Goal: Information Seeking & Learning: Learn about a topic

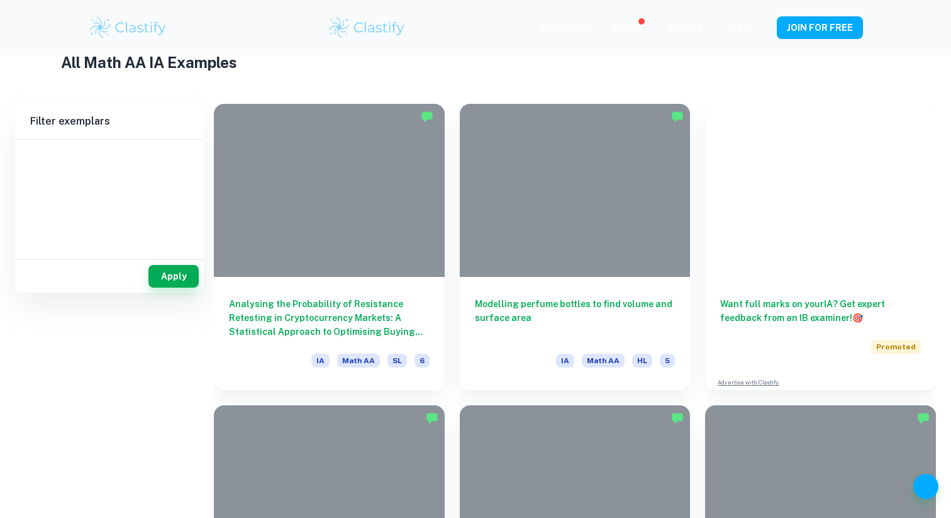
scroll to position [353, 0]
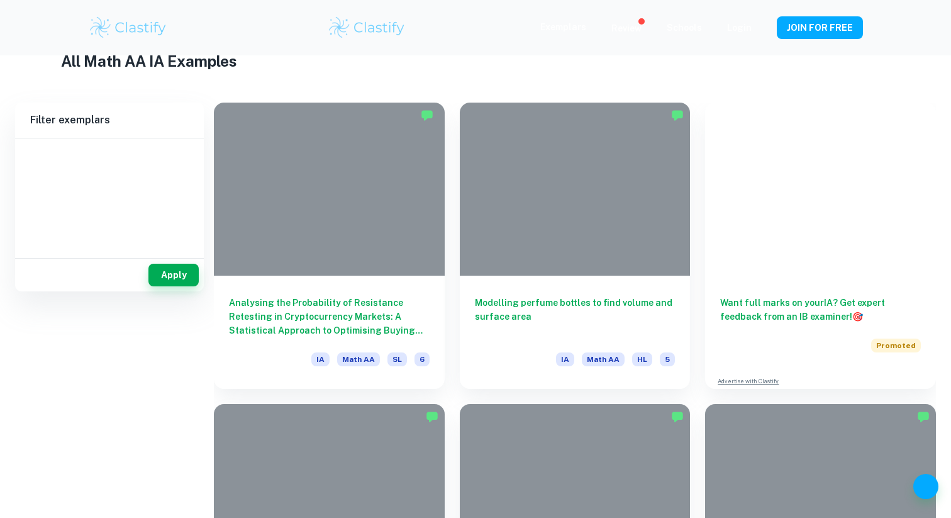
type input "Math AA"
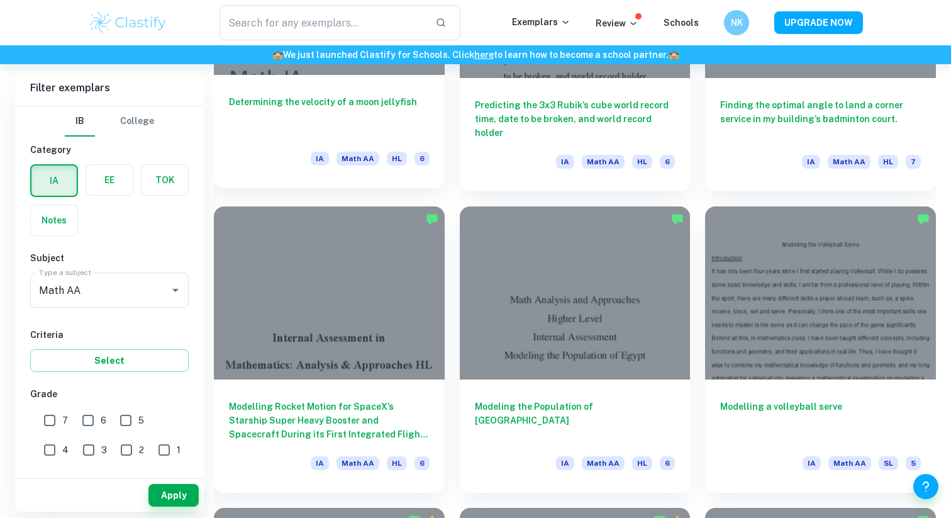
scroll to position [2953, 0]
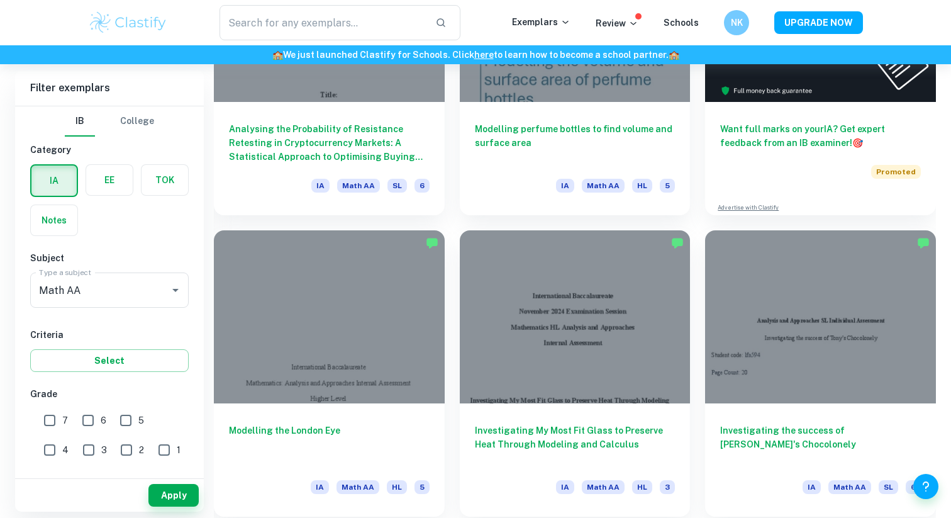
scroll to position [639, 0]
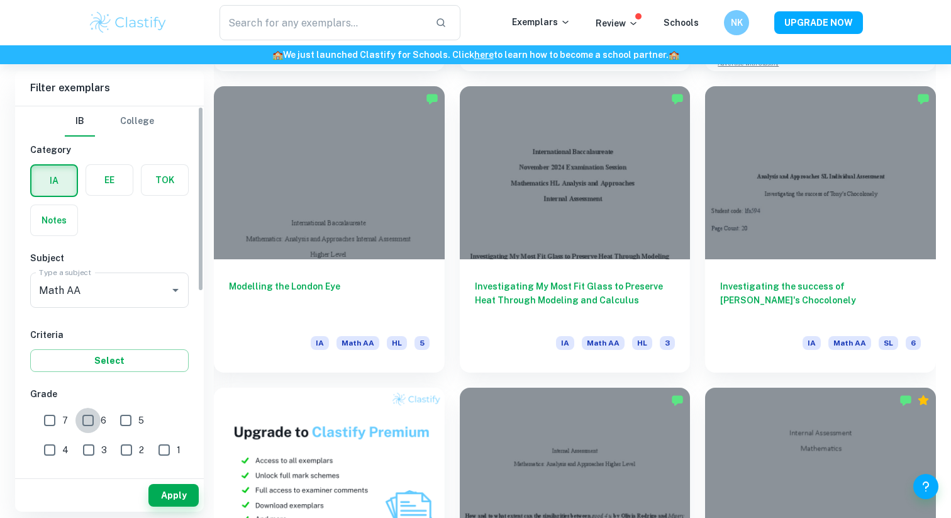
click at [86, 418] on input "6" at bounding box center [87, 420] width 25 height 25
checkbox input "true"
click at [54, 418] on input "7" at bounding box center [49, 420] width 25 height 25
checkbox input "true"
click at [187, 505] on button "Apply" at bounding box center [173, 495] width 50 height 23
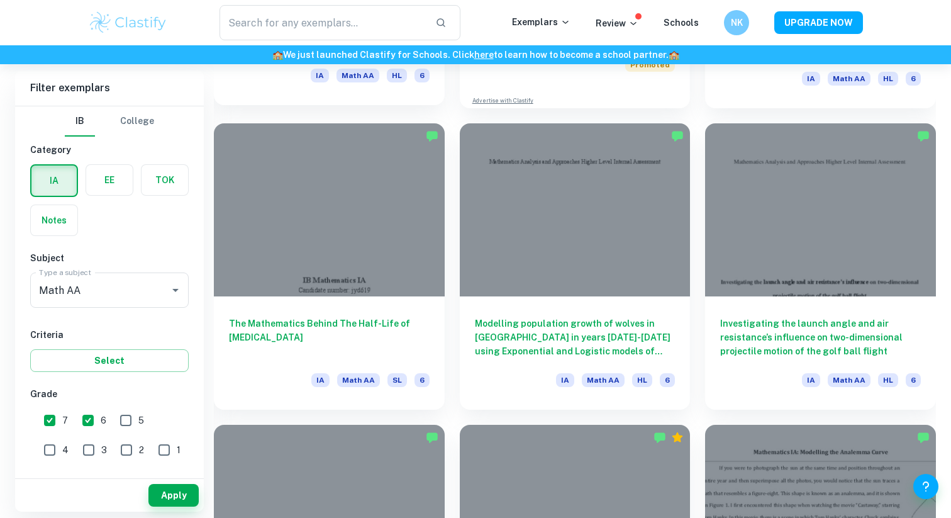
scroll to position [7571, 0]
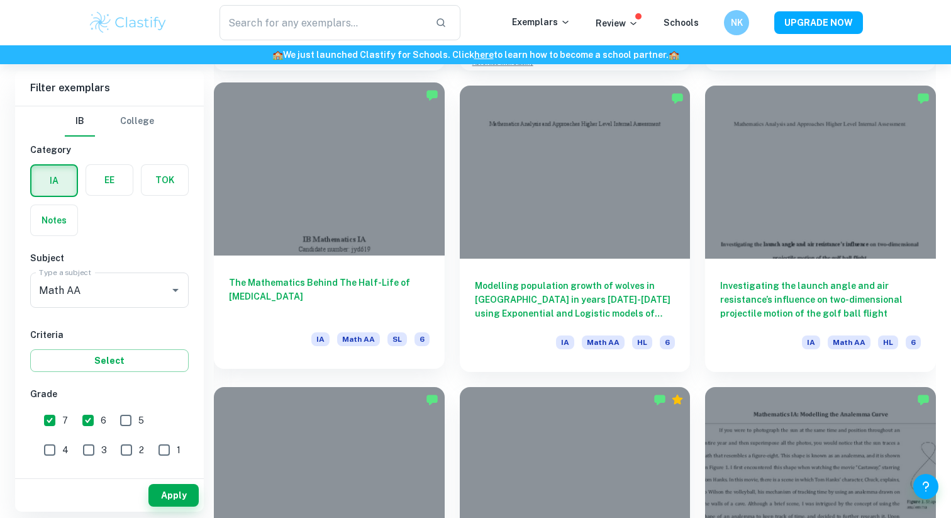
click at [323, 282] on h6 "The Mathematics Behind The Half-Life of Nicotine" at bounding box center [329, 297] width 201 height 42
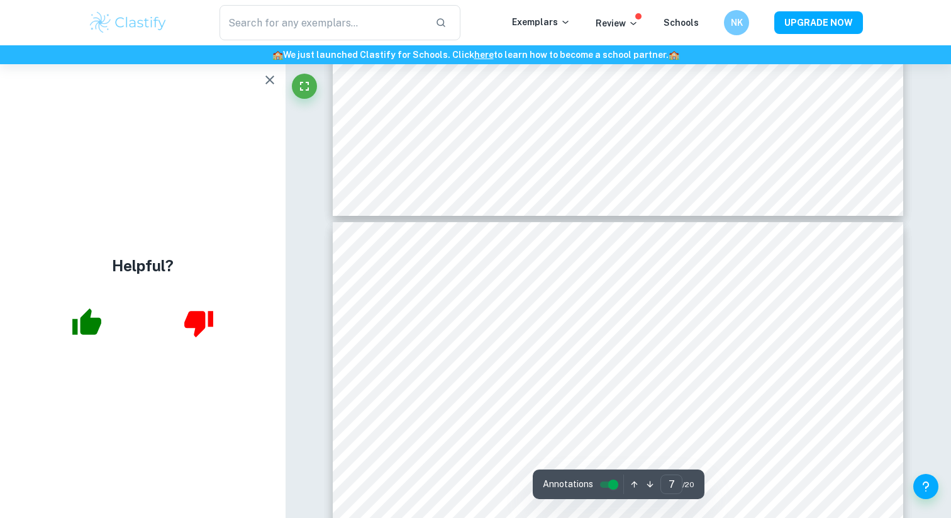
scroll to position [4922, 0]
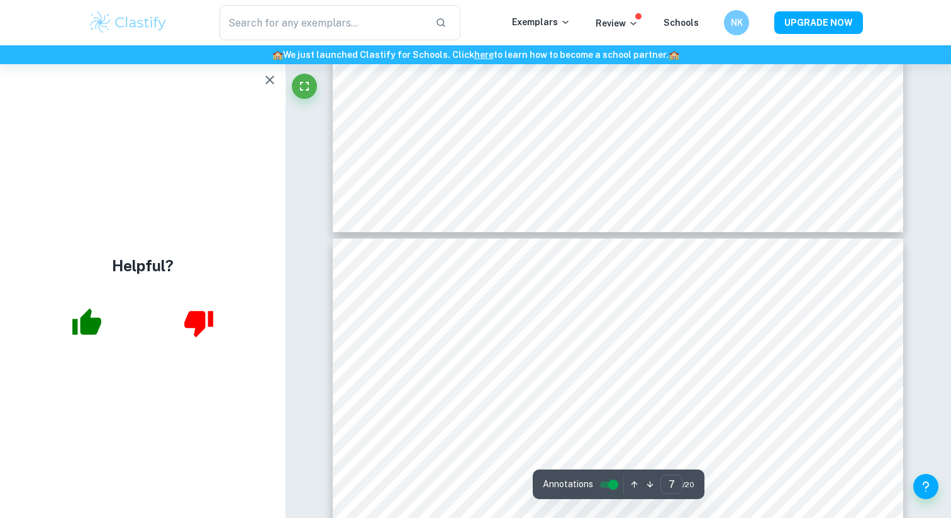
type input "8"
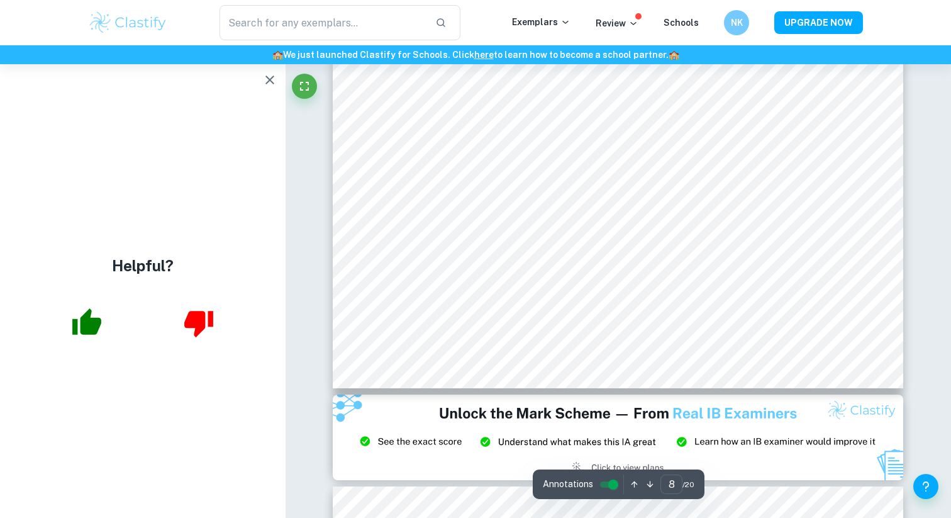
scroll to position [6394, 0]
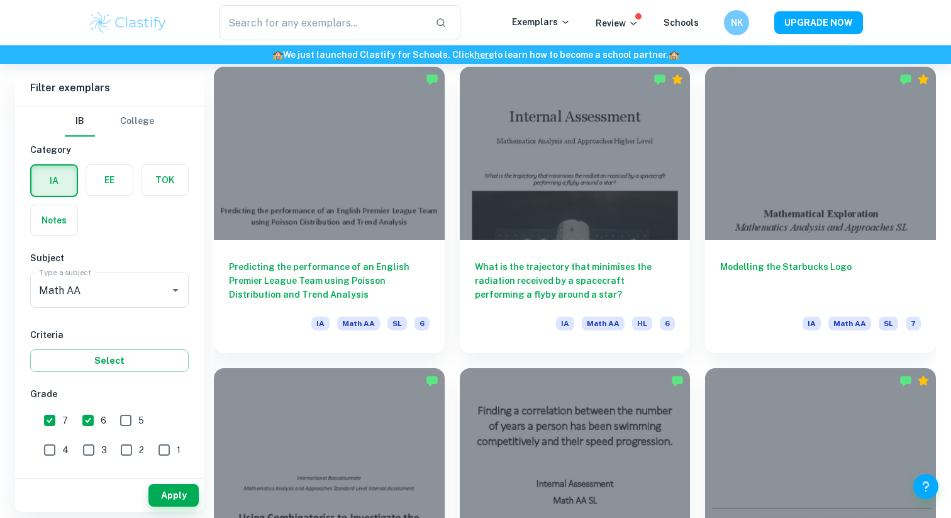
scroll to position [4575, 0]
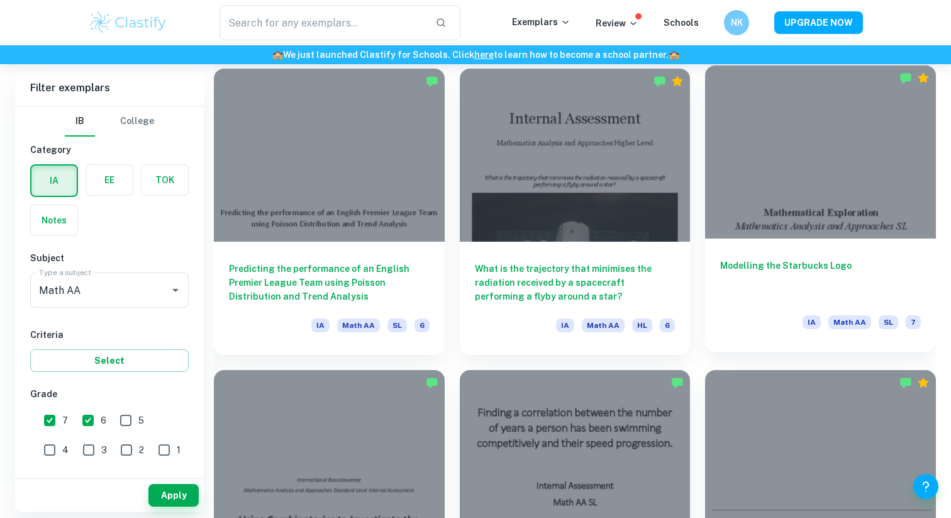
click at [829, 289] on h6 "Modelling the Starbucks Logo" at bounding box center [820, 280] width 201 height 42
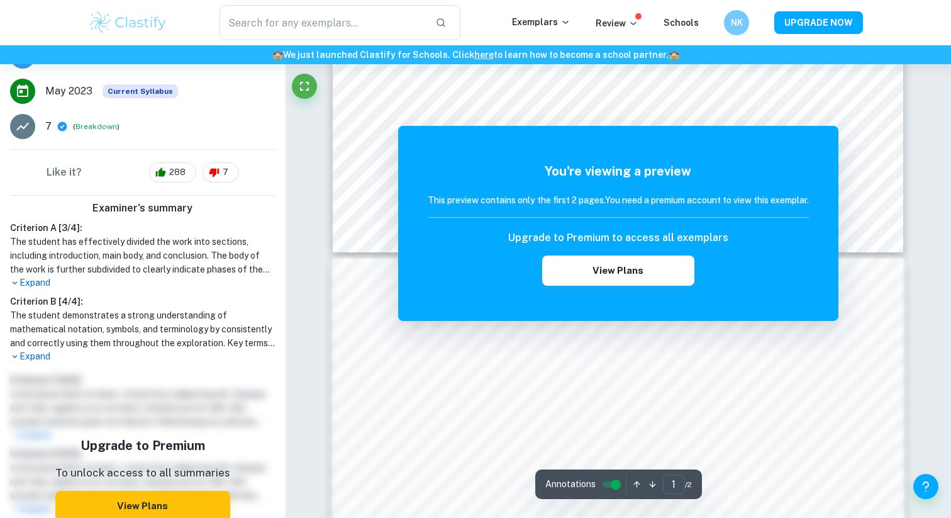
scroll to position [203, 0]
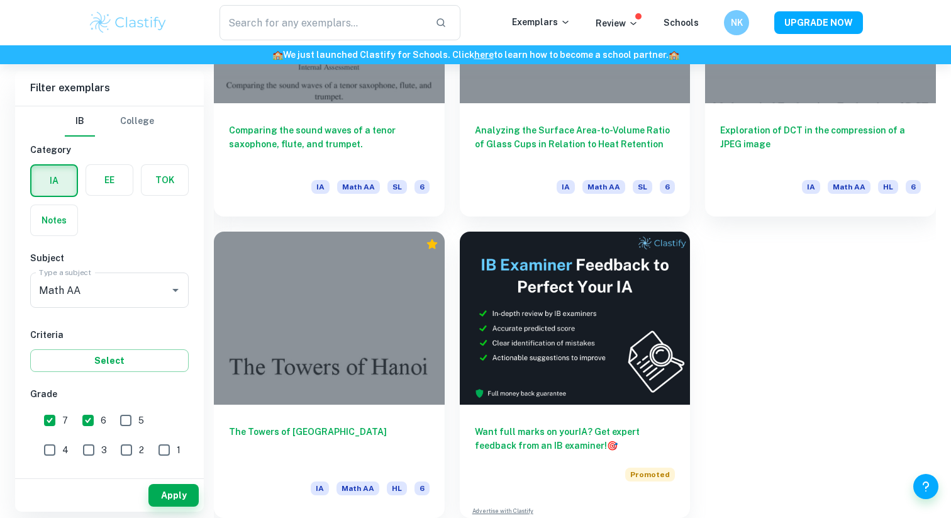
scroll to position [18748, 0]
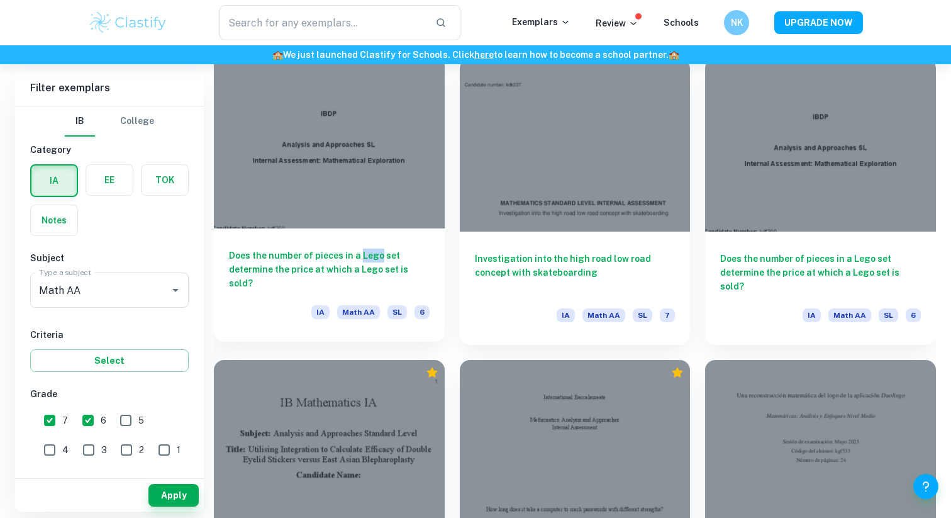
click at [289, 264] on h6 "Does the number of pieces in a Lego set determine the price at which a Lego set…" at bounding box center [329, 270] width 201 height 42
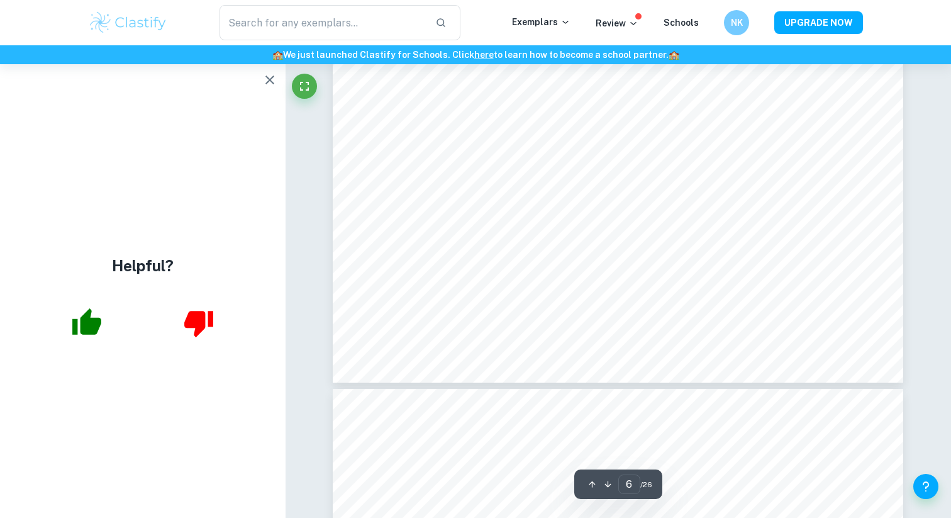
scroll to position [4754, 0]
click at [271, 81] on icon "button" at bounding box center [270, 79] width 9 height 9
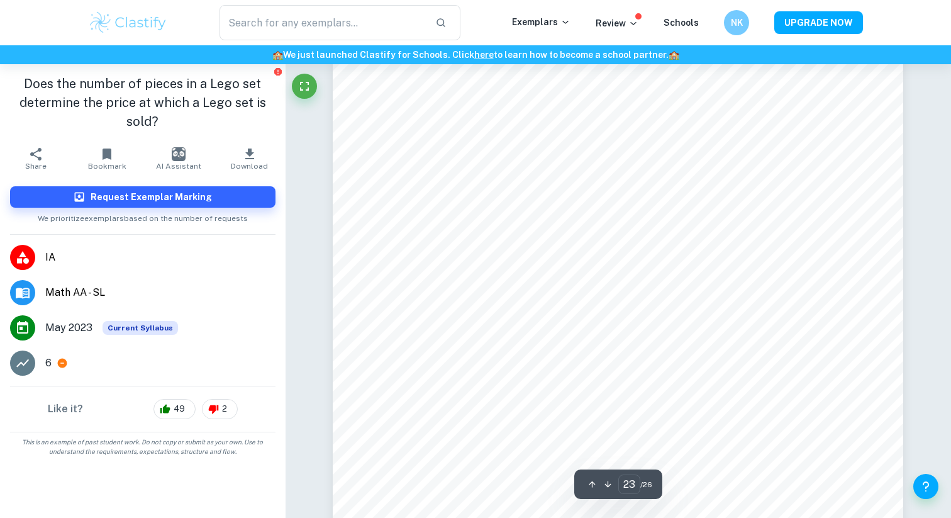
scroll to position [18660, 0]
type input "26"
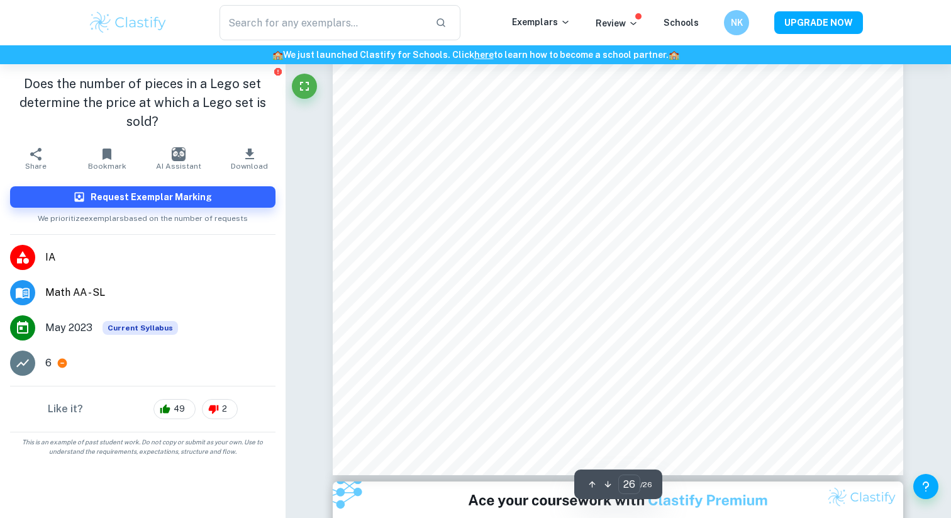
scroll to position [21228, 0]
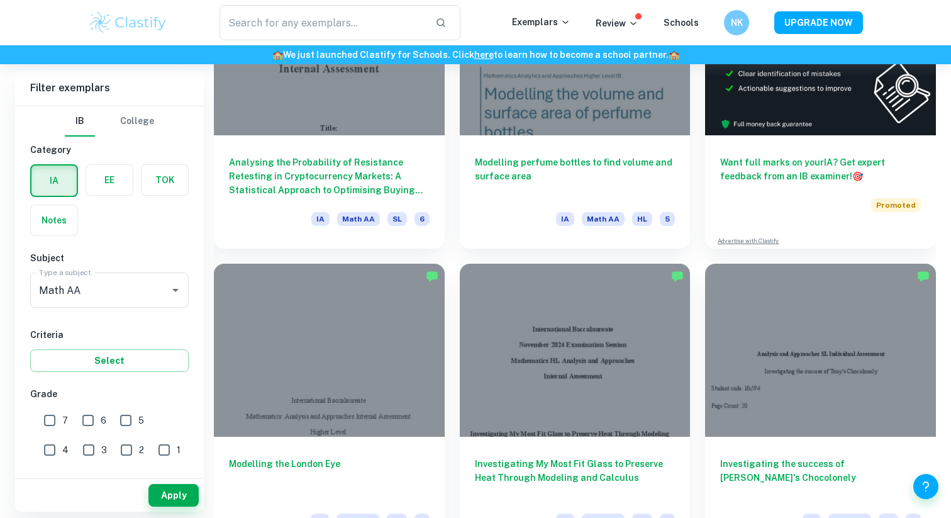
scroll to position [3379, 0]
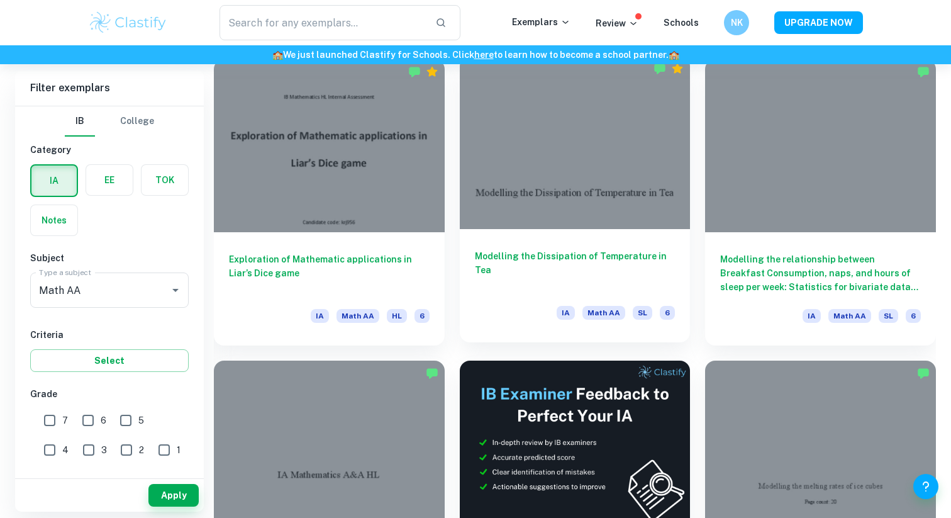
click at [627, 252] on h6 "Modelling the Dissipation of Temperature in Tea" at bounding box center [575, 270] width 201 height 42
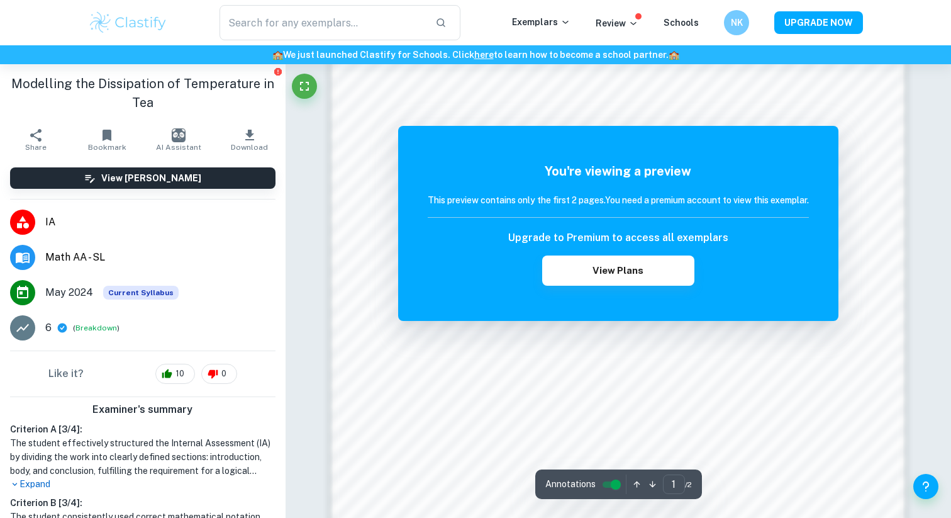
scroll to position [1264, 0]
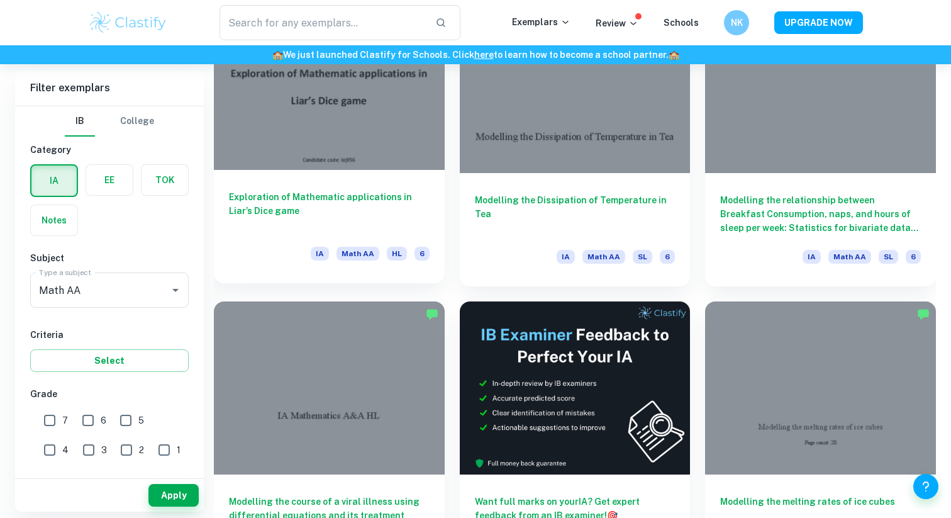
scroll to position [3440, 0]
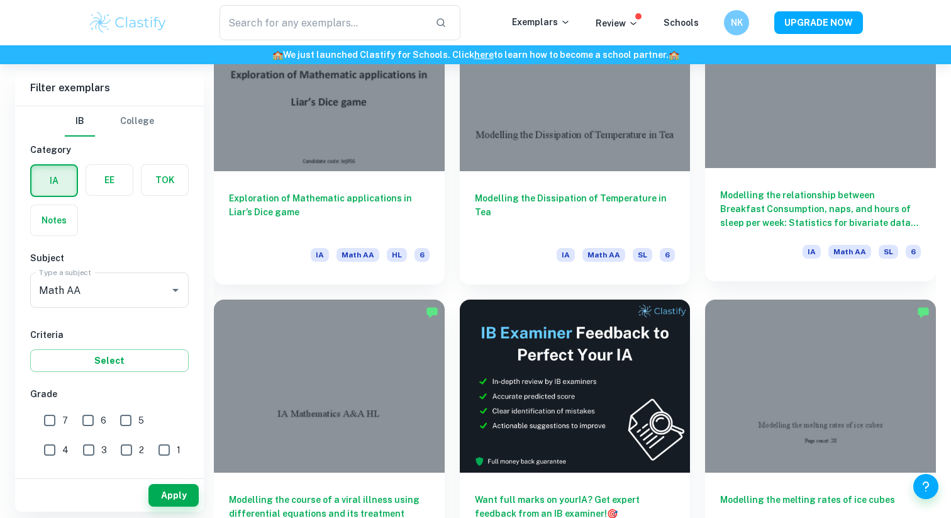
click at [763, 197] on h6 "Modelling the relationship between Breakfast Consumption, naps, and hours of sl…" at bounding box center [820, 209] width 201 height 42
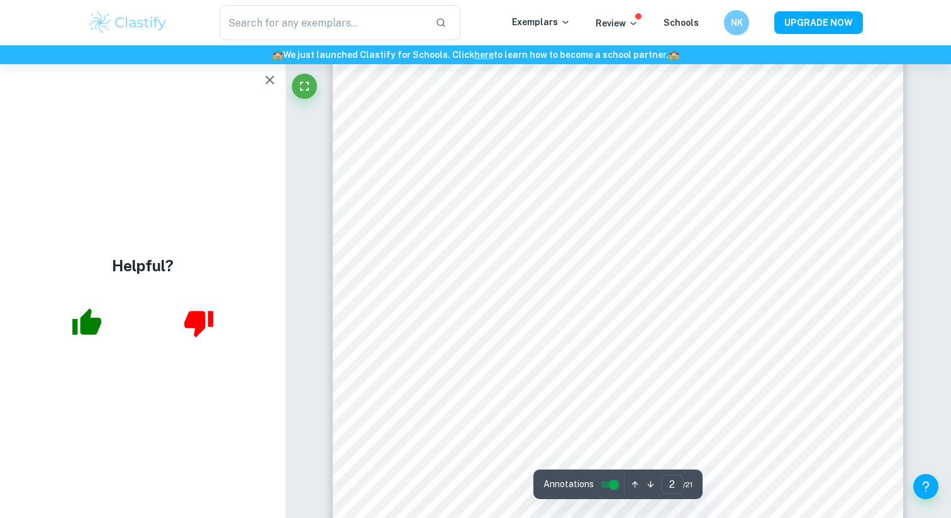
scroll to position [1066, 0]
click at [262, 77] on icon "button" at bounding box center [269, 79] width 15 height 15
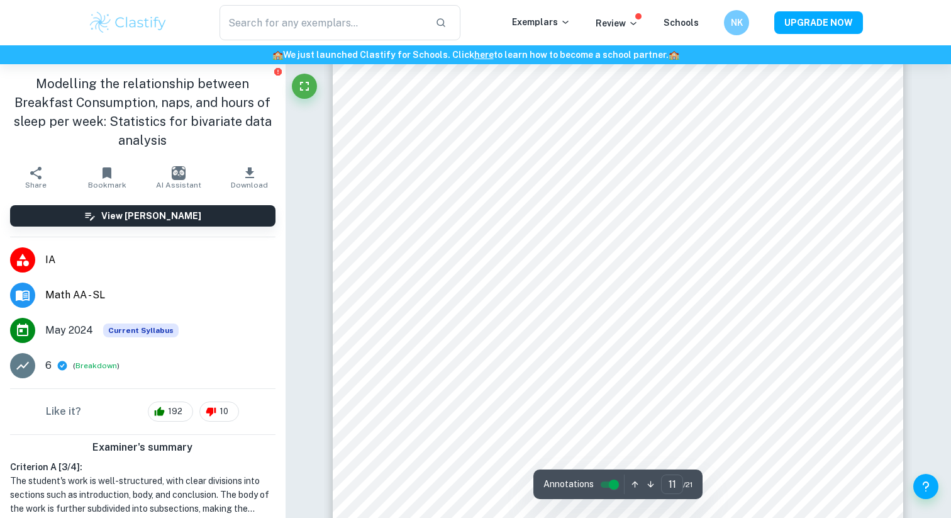
scroll to position [8626, 0]
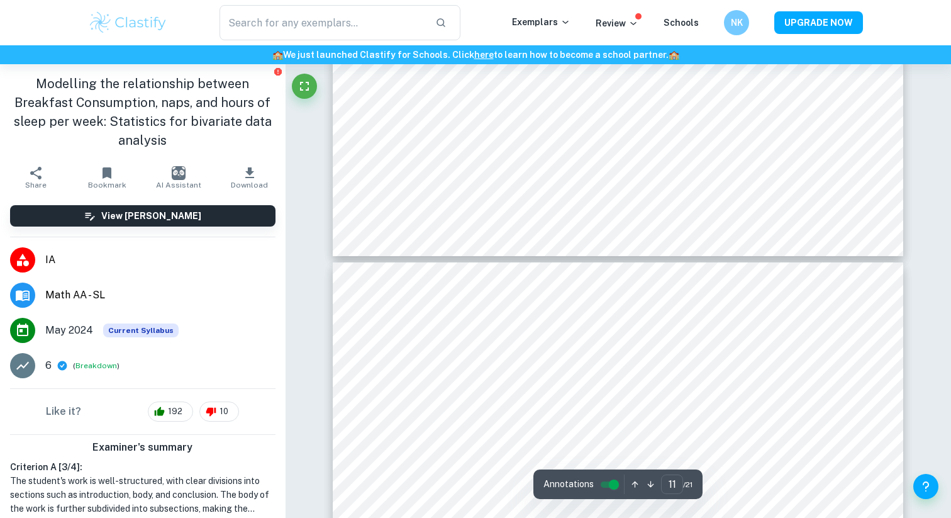
type input "12"
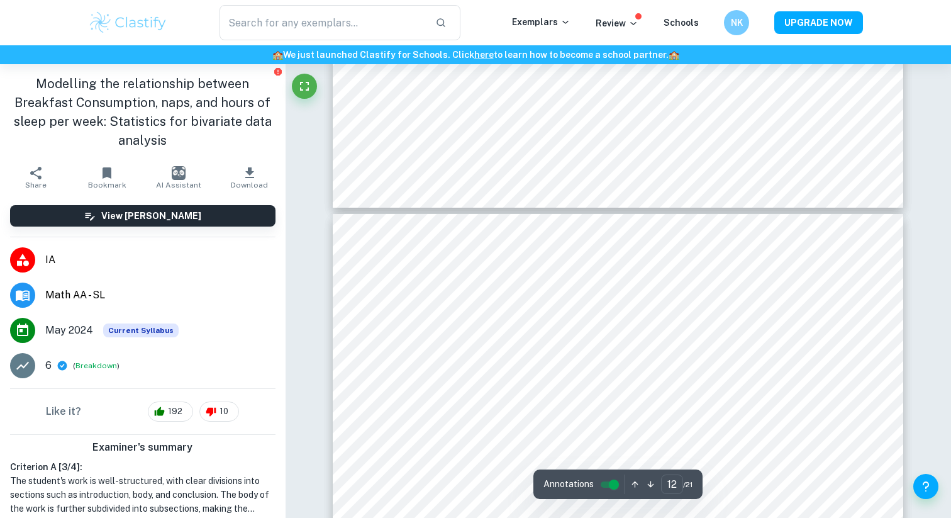
scroll to position [9076, 0]
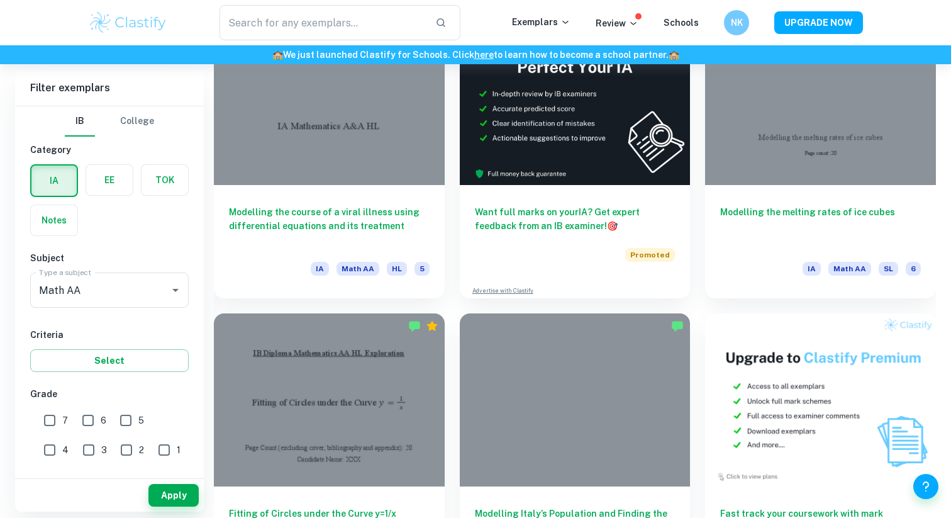
scroll to position [3719, 0]
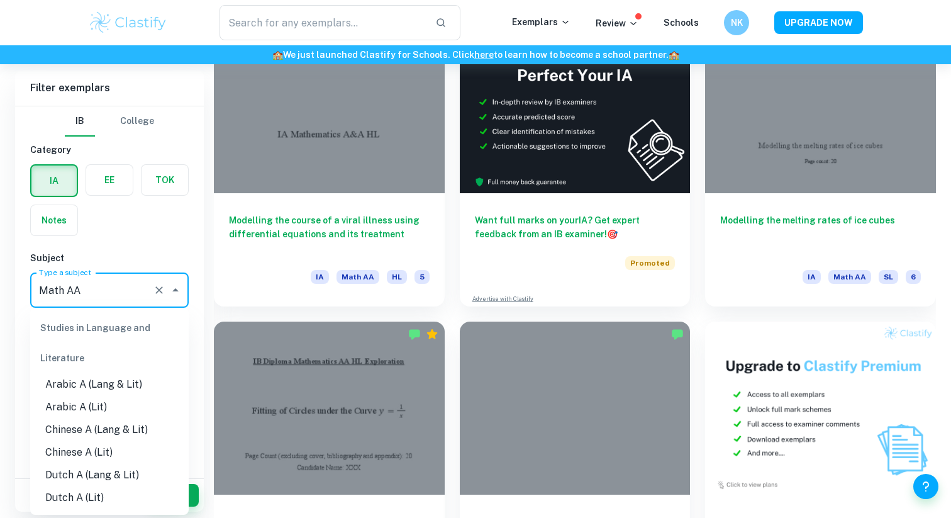
click at [129, 285] on input "Math AA" at bounding box center [92, 290] width 112 height 24
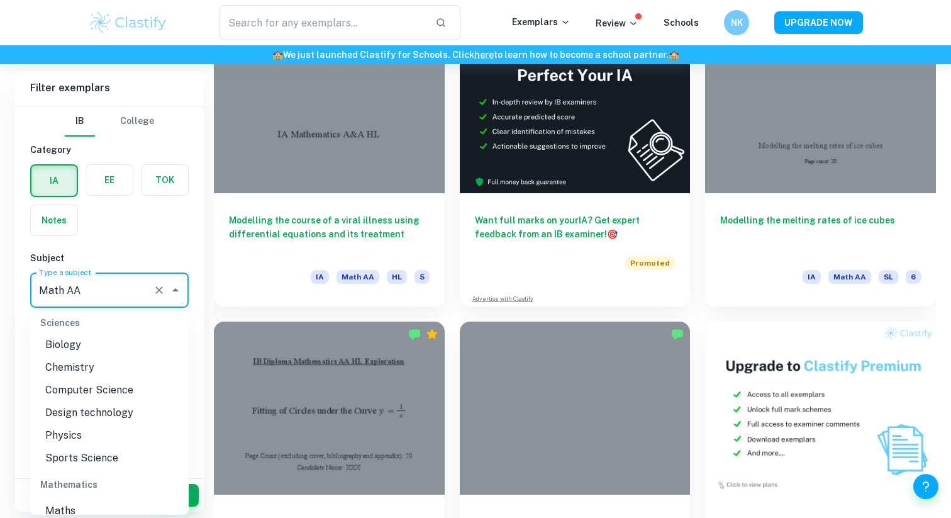
click at [135, 251] on h6 "Subject" at bounding box center [109, 258] width 159 height 14
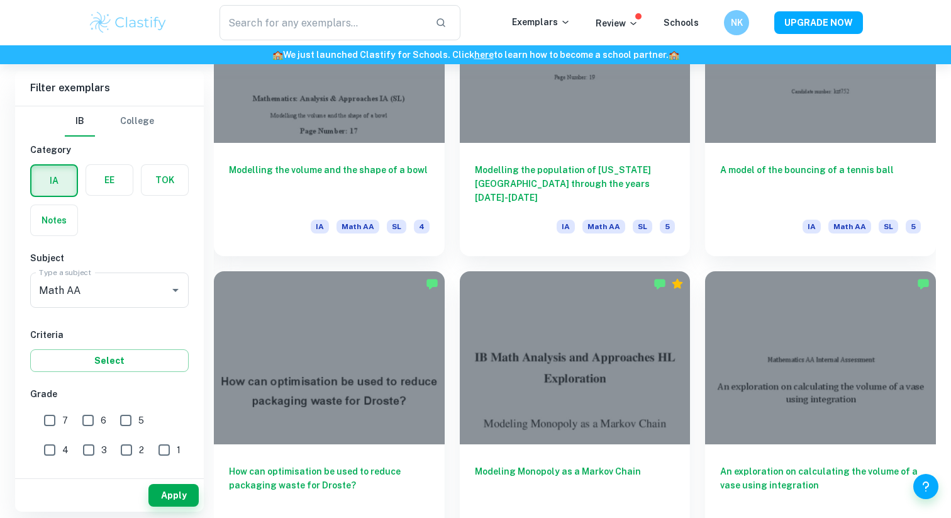
scroll to position [4672, 0]
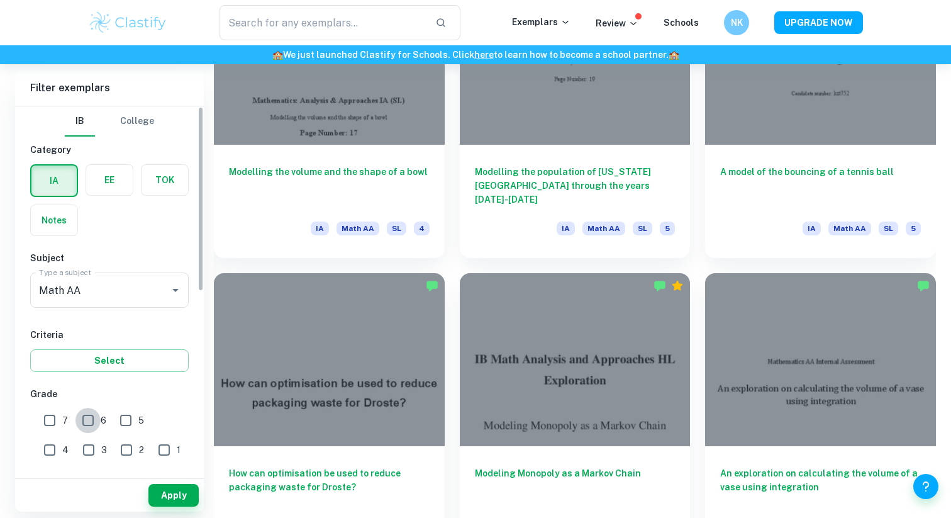
click at [83, 422] on input "6" at bounding box center [87, 420] width 25 height 25
checkbox input "true"
click at [50, 422] on input "7" at bounding box center [49, 420] width 25 height 25
checkbox input "true"
click at [162, 488] on button "Apply" at bounding box center [173, 495] width 50 height 23
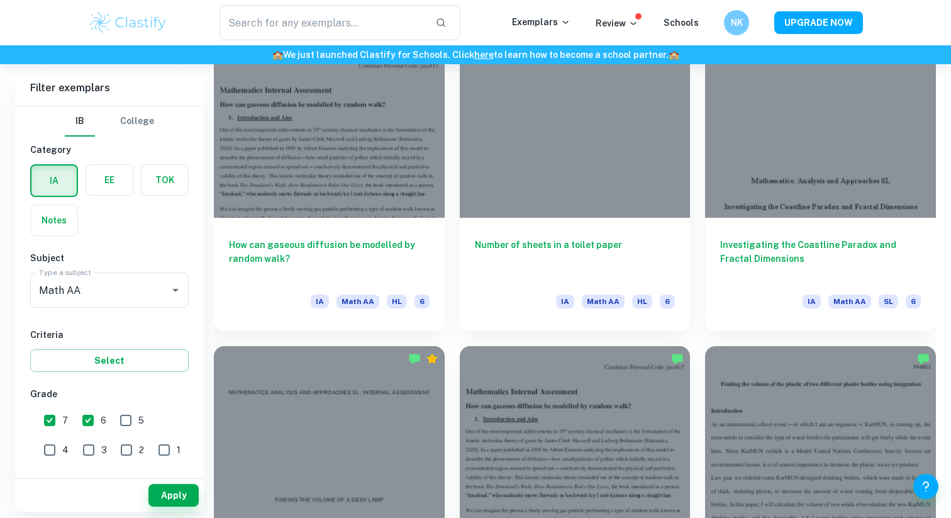
scroll to position [9435, 0]
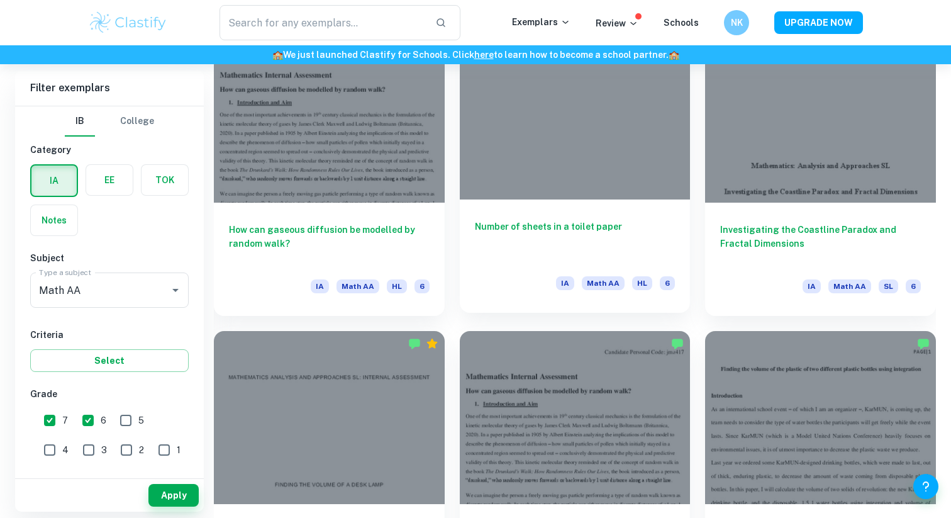
click at [550, 230] on h6 "Number of sheets in a toilet paper" at bounding box center [575, 241] width 201 height 42
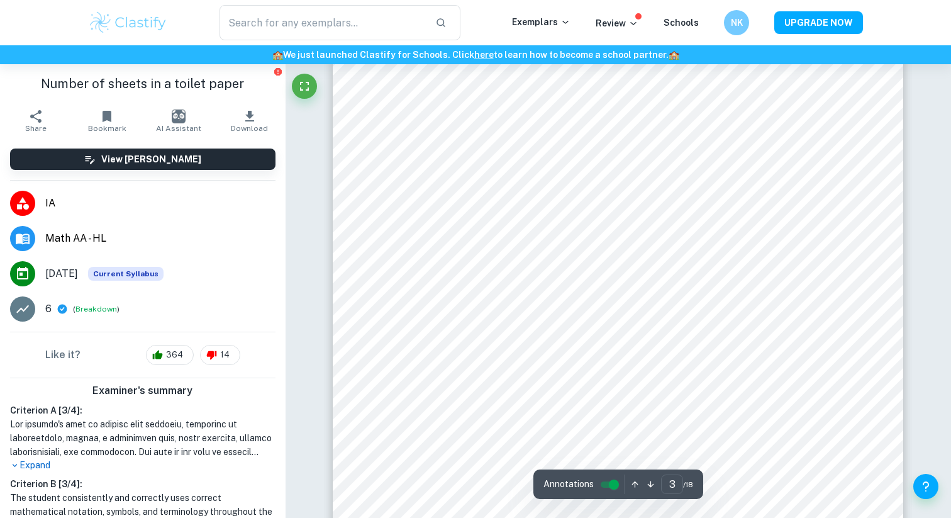
scroll to position [2120, 0]
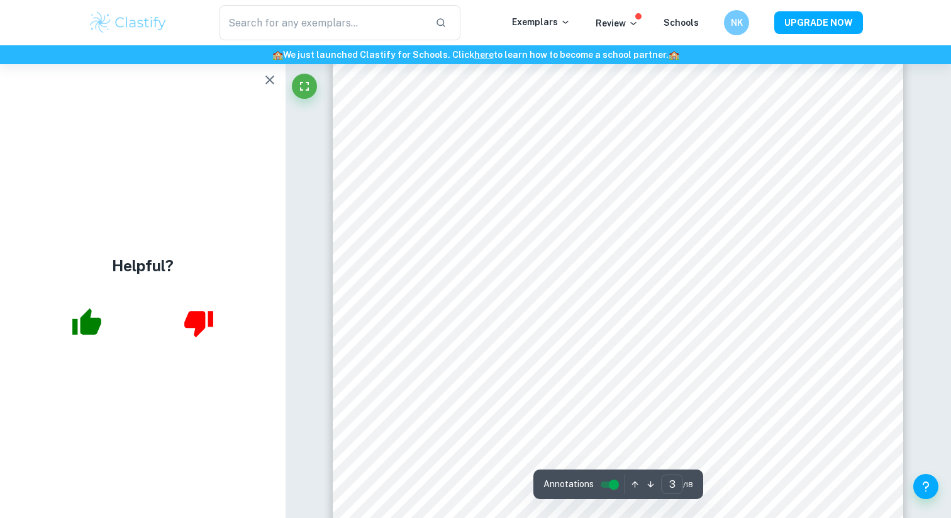
click at [270, 79] on icon "button" at bounding box center [270, 79] width 9 height 9
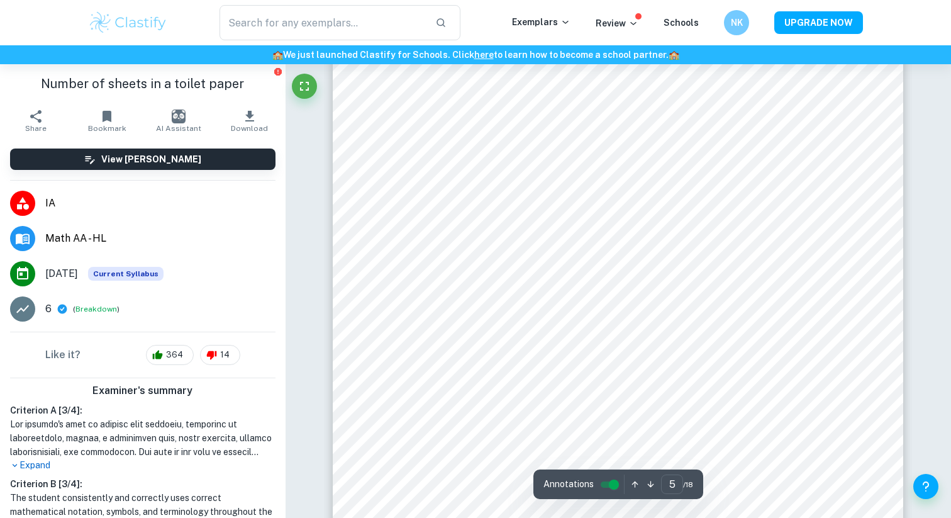
scroll to position [3742, 0]
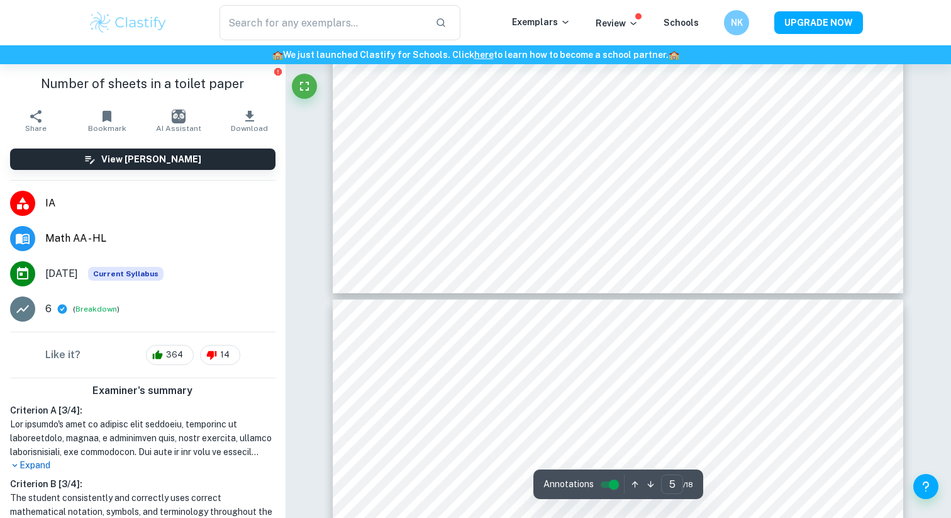
type input "6"
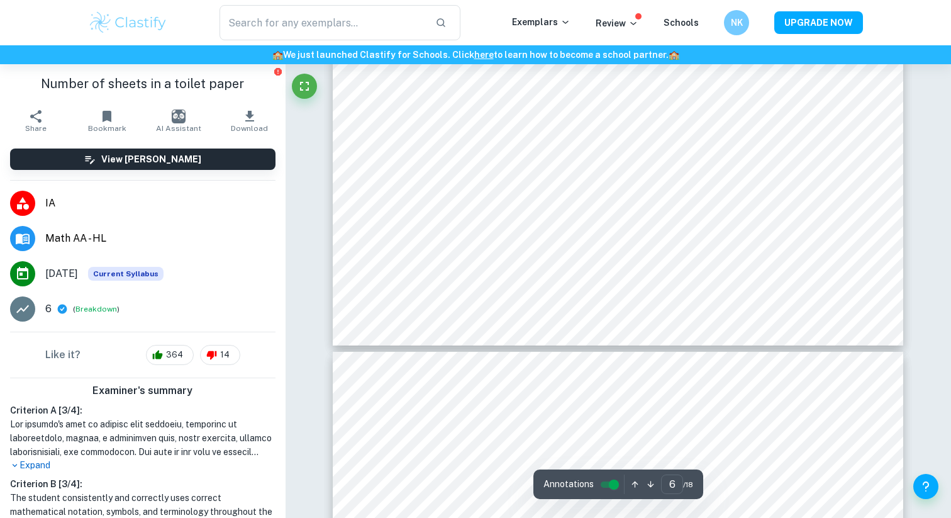
scroll to position [4828, 0]
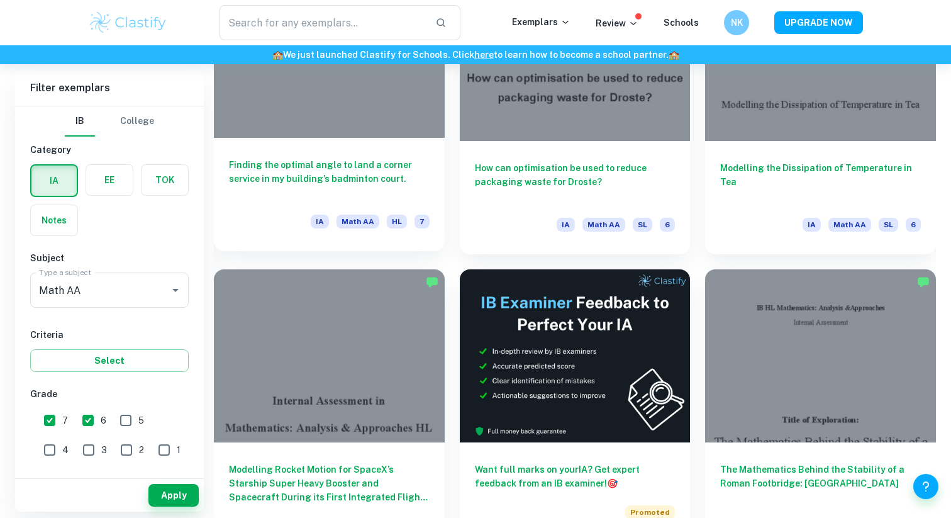
scroll to position [3472, 0]
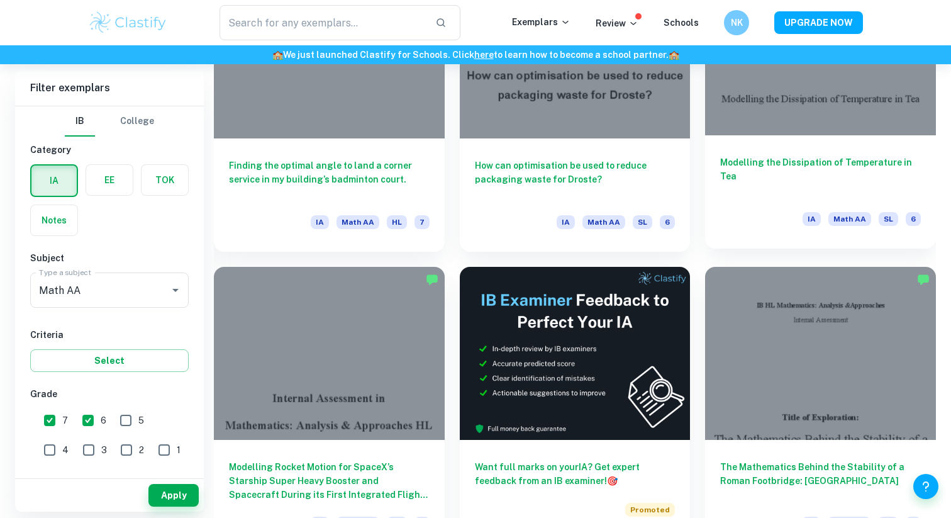
click at [774, 144] on div "Modelling the Dissipation of Temperature in Tea IA Math AA SL 6" at bounding box center [820, 191] width 231 height 113
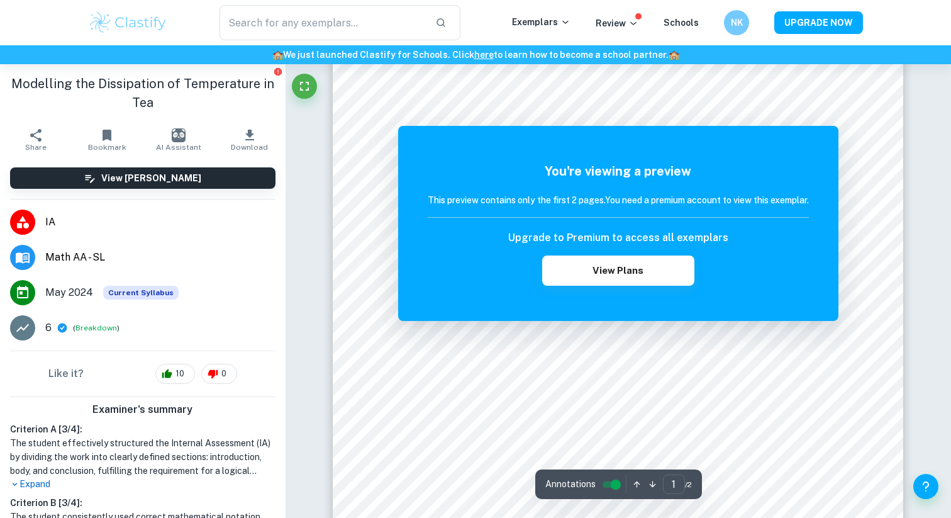
scroll to position [89, 0]
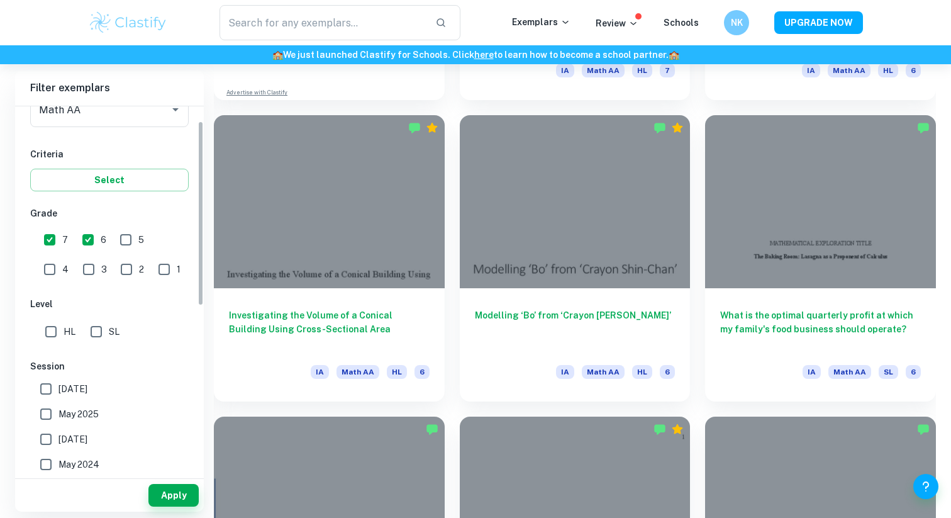
scroll to position [189, 0]
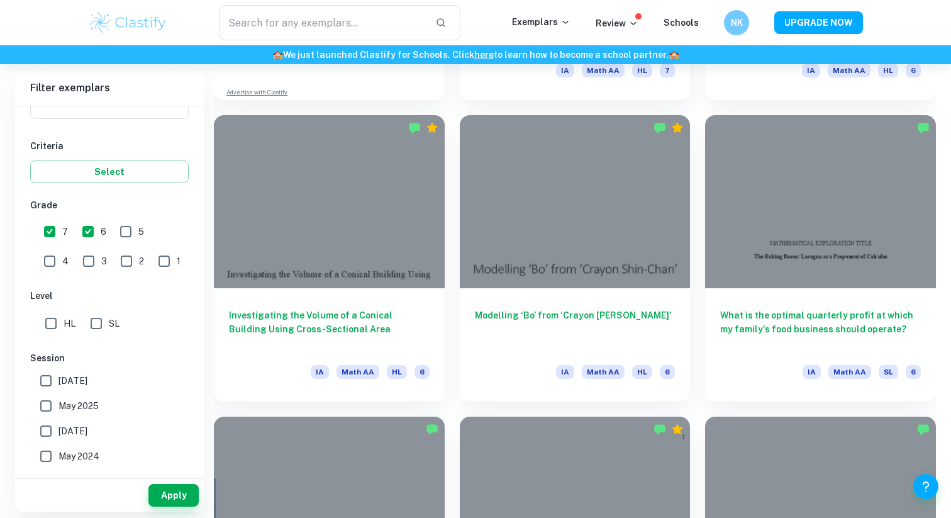
click at [99, 327] on input "SL" at bounding box center [96, 323] width 25 height 25
checkbox input "true"
click at [168, 492] on button "Apply" at bounding box center [173, 495] width 50 height 23
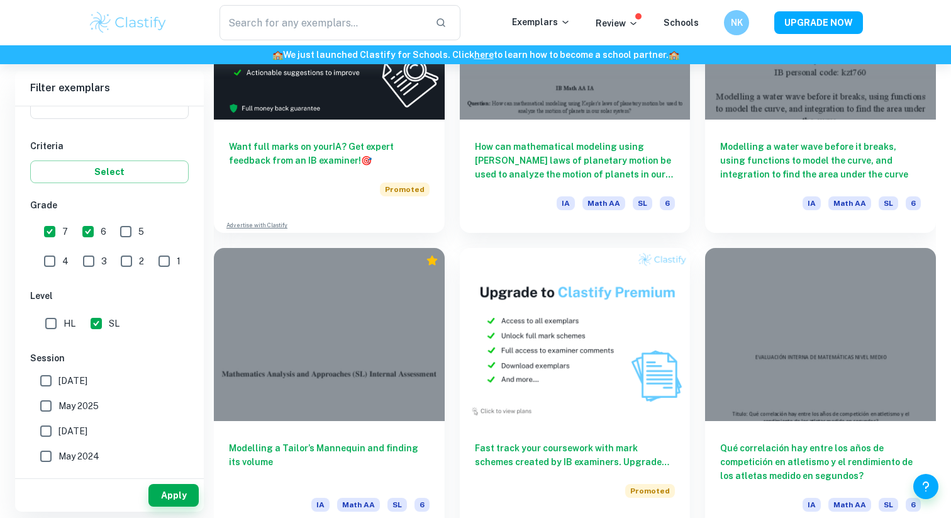
scroll to position [7110, 0]
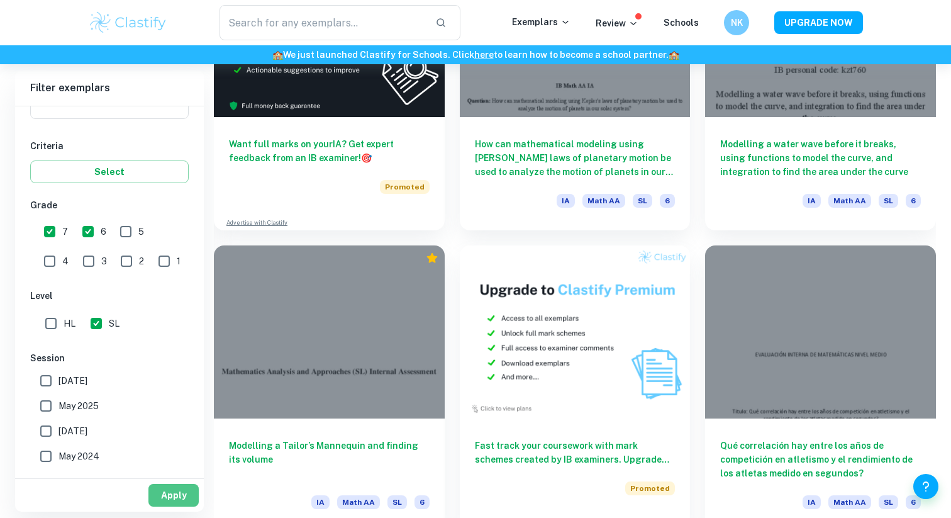
click at [179, 488] on button "Apply" at bounding box center [173, 495] width 50 height 23
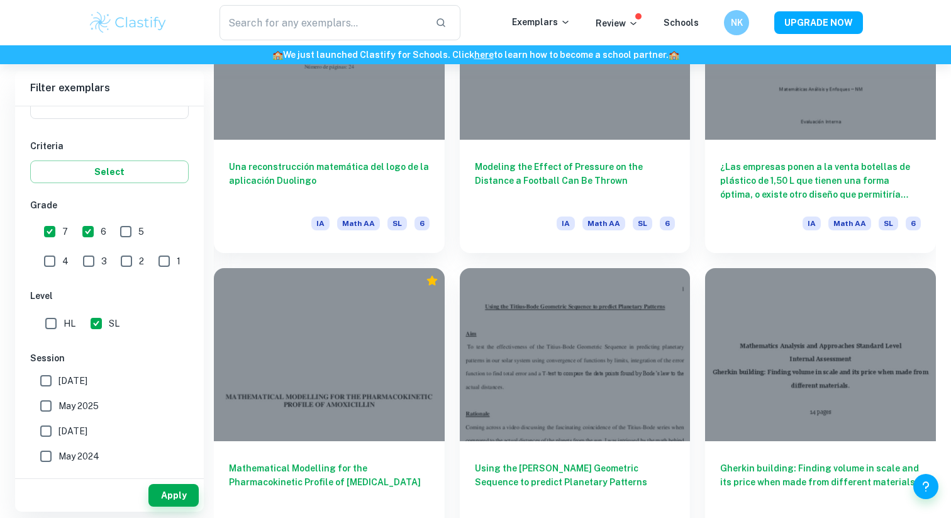
scroll to position [9196, 0]
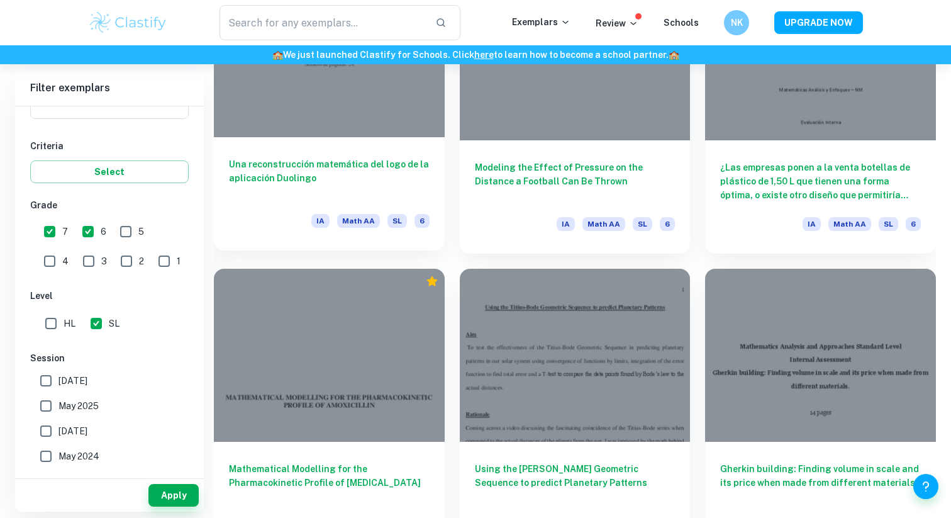
click at [309, 174] on h6 "Una reconstrucción matemática del logo de la aplicación Duolingo" at bounding box center [329, 178] width 201 height 42
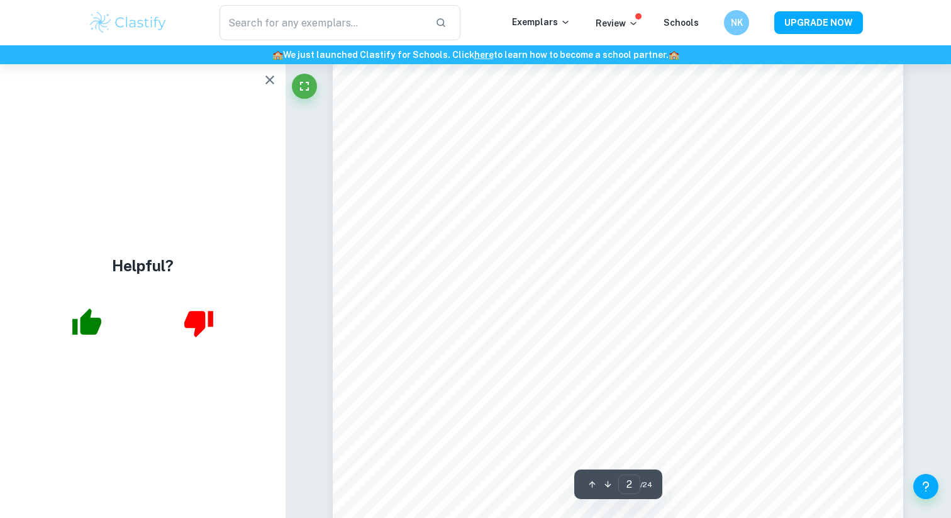
scroll to position [1070, 0]
click at [268, 84] on icon "button" at bounding box center [269, 79] width 15 height 15
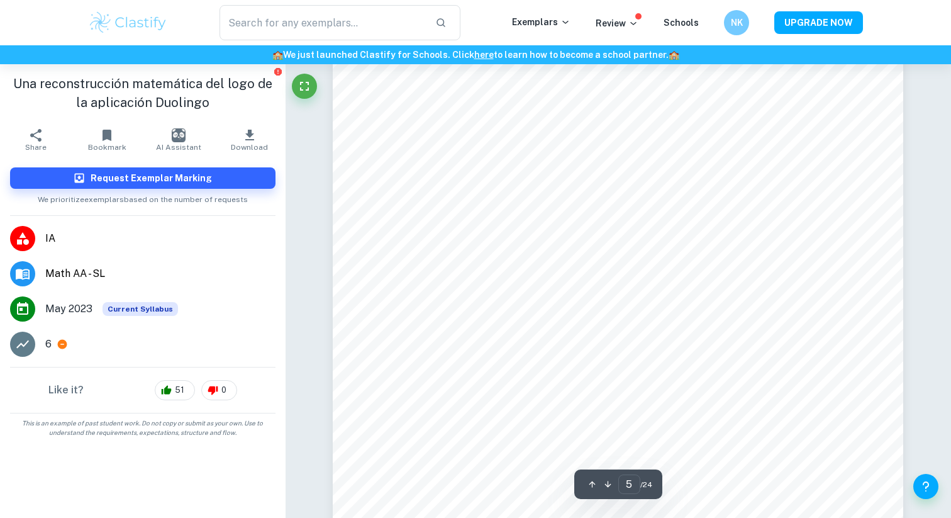
scroll to position [3565, 0]
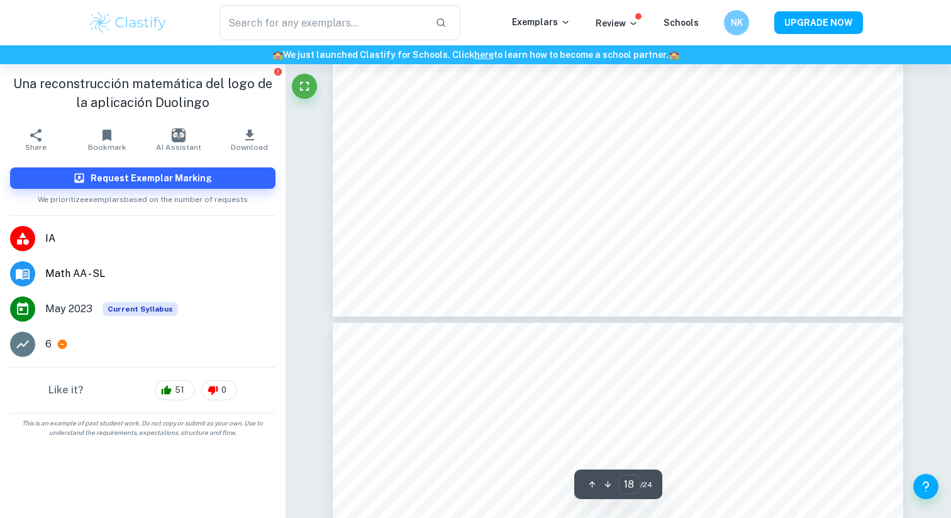
type input "19"
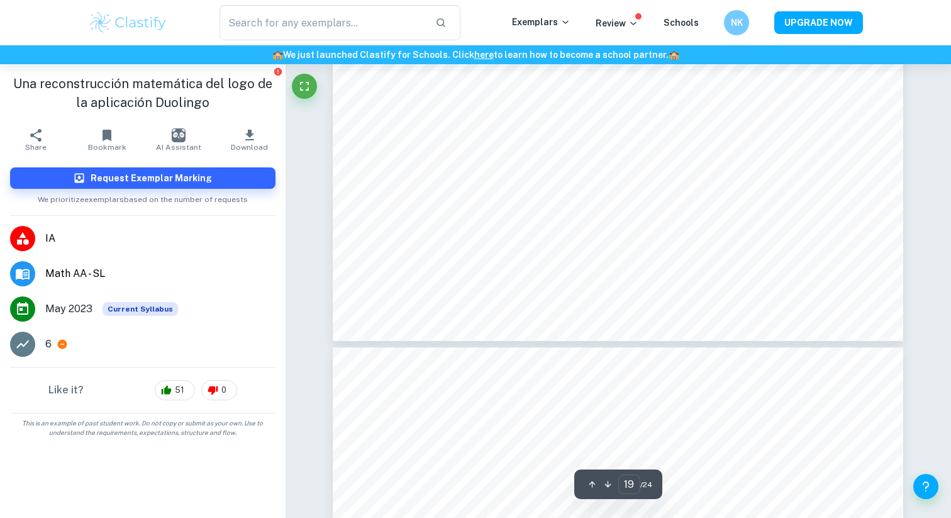
scroll to position [15552, 0]
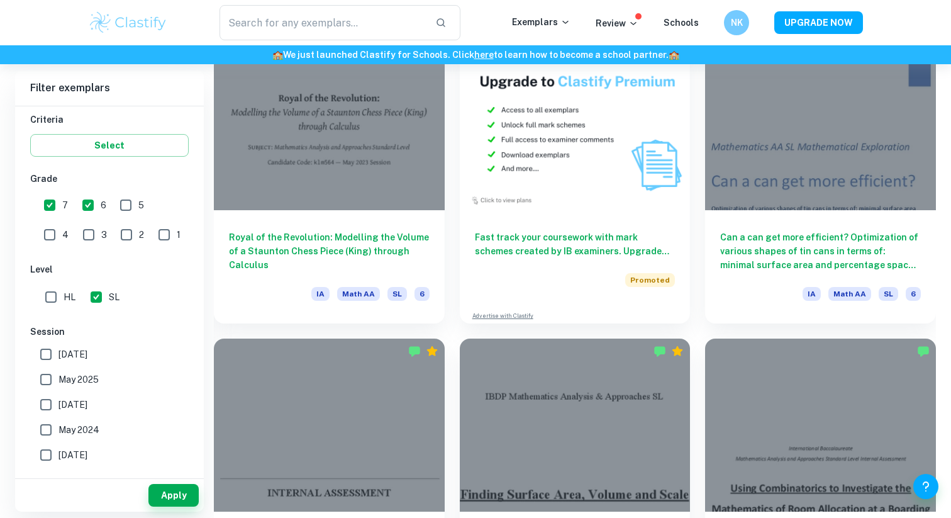
scroll to position [2498, 0]
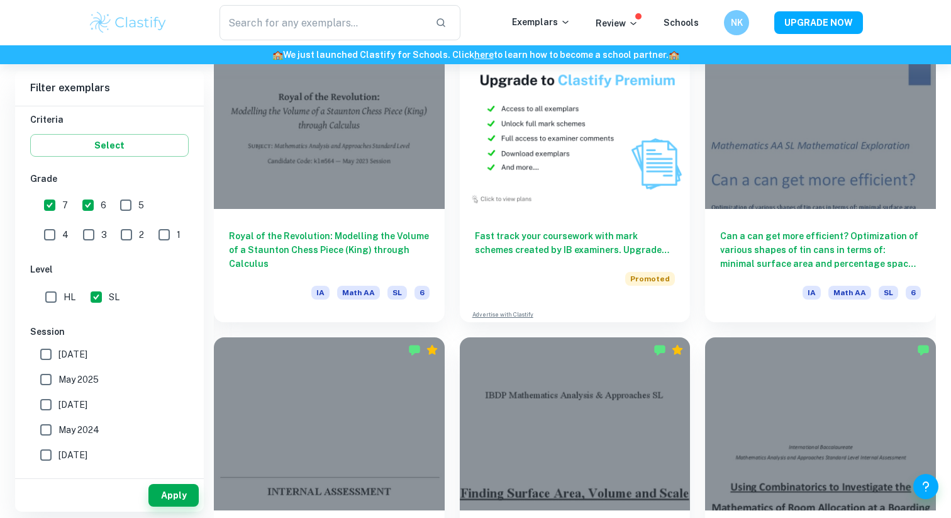
click at [488, 156] on img at bounding box center [575, 122] width 231 height 173
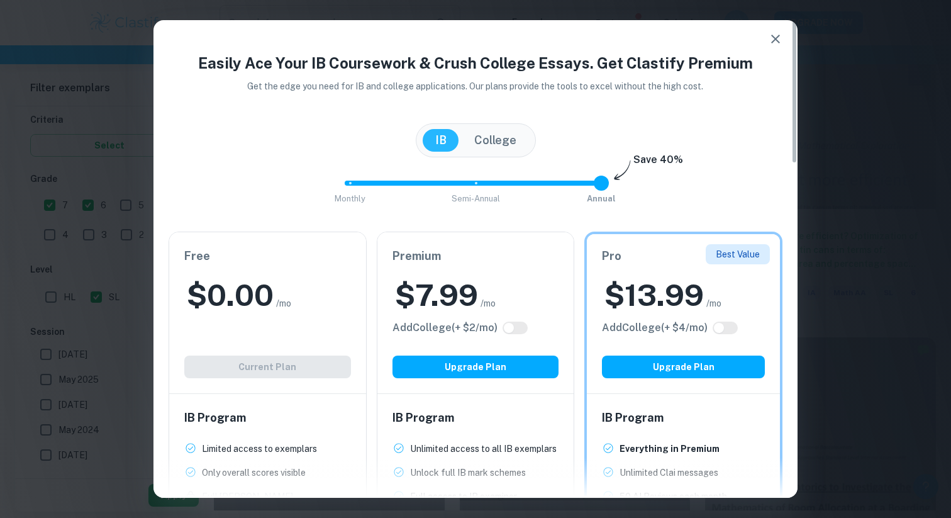
click at [775, 37] on icon "button" at bounding box center [775, 38] width 15 height 15
